Goal: Complete application form: Complete application form

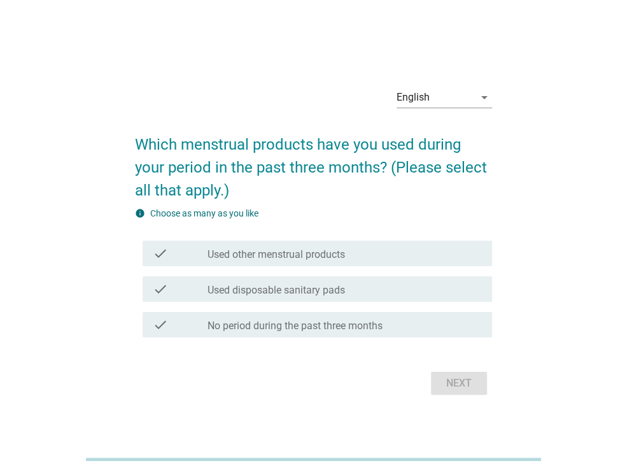
click at [569, 459] on div at bounding box center [313, 459] width 627 height 31
click at [434, 257] on div "check_box_outline_blank Used other menstrual products" at bounding box center [345, 253] width 275 height 15
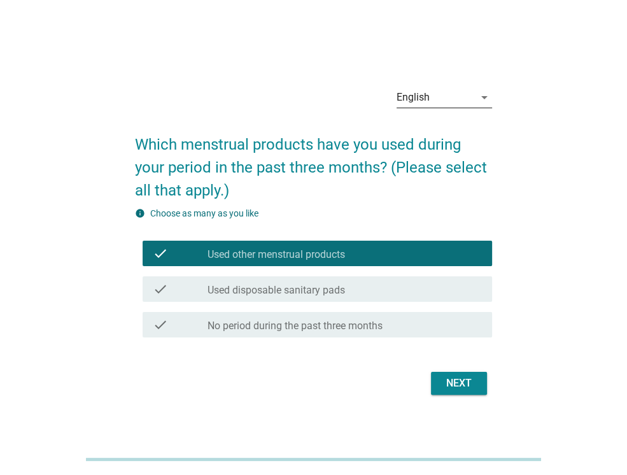
click at [444, 97] on div "English" at bounding box center [436, 97] width 78 height 20
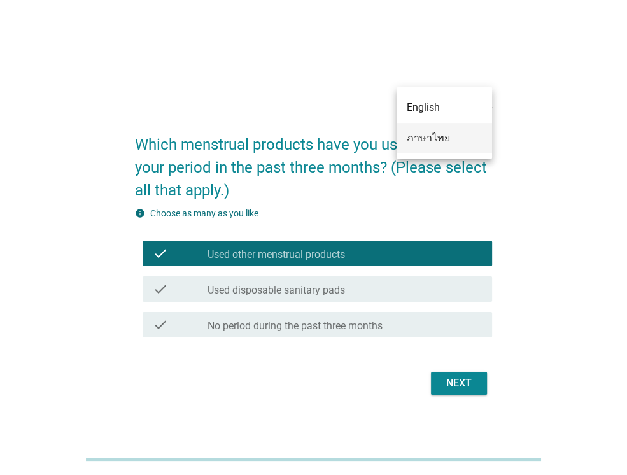
click at [415, 144] on div "ภาษาไทย" at bounding box center [444, 138] width 75 height 15
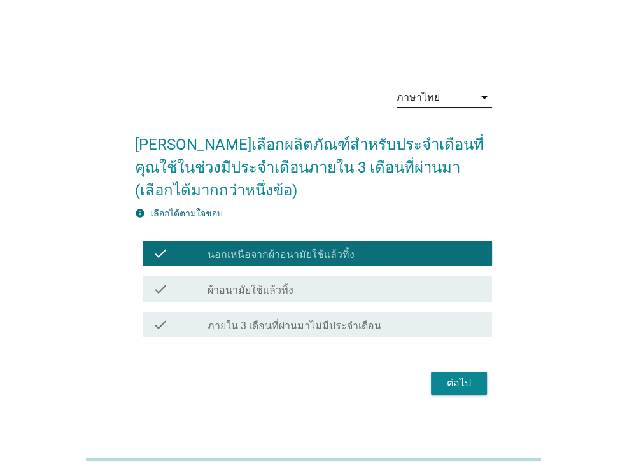
click at [383, 290] on div "check_box_outline_blank ผ้าอนามัยใช้แล้วทิ้ง" at bounding box center [345, 289] width 275 height 15
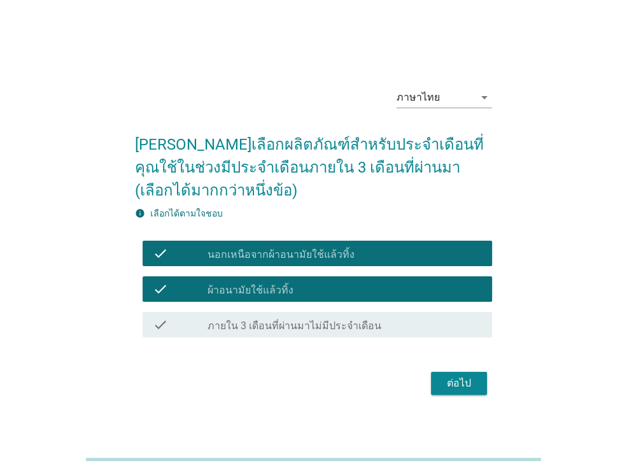
click at [427, 255] on div "check_box_outline_blank นอกเหนือจากผ้าอนามัยใช้แล้วทิ้ง" at bounding box center [345, 253] width 275 height 15
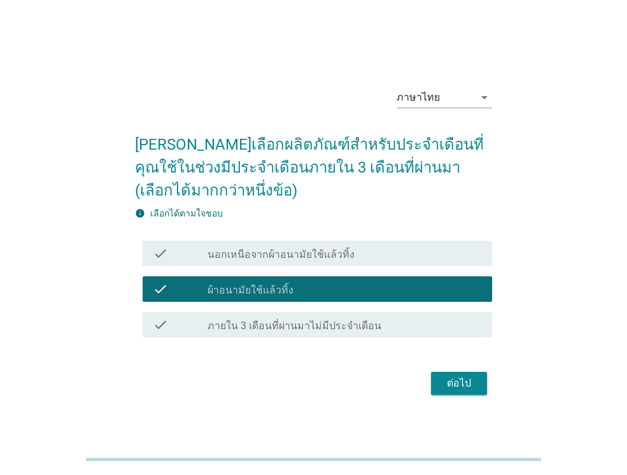
click at [476, 381] on div "ต่อไป" at bounding box center [459, 383] width 36 height 15
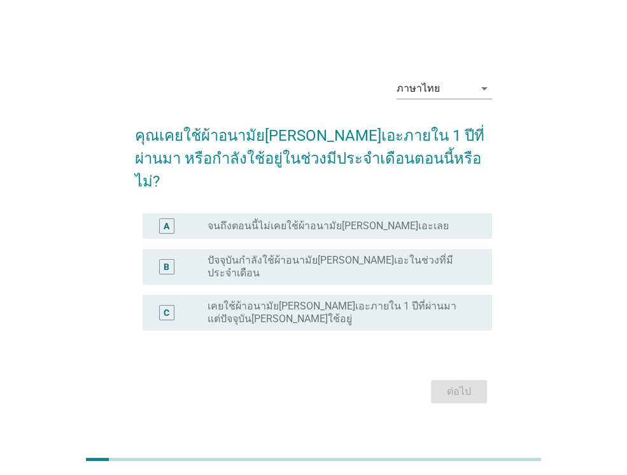
click at [585, 466] on div at bounding box center [313, 459] width 627 height 31
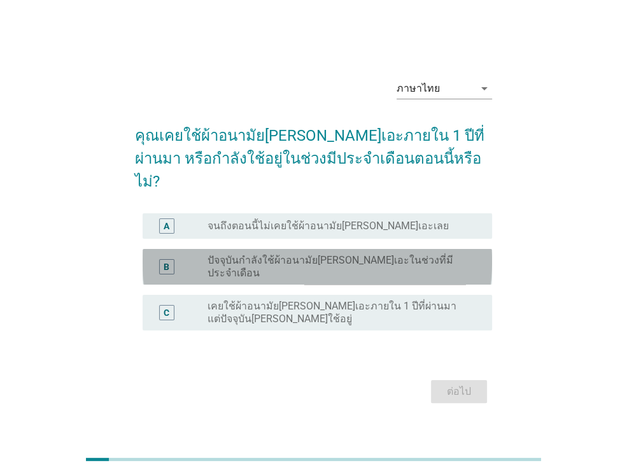
click at [422, 255] on label "ปัจจุบันกำลังใช้ผ้าอนามัย[PERSON_NAME]เอะในช่วงที่มีประจำเดือน" at bounding box center [340, 266] width 264 height 25
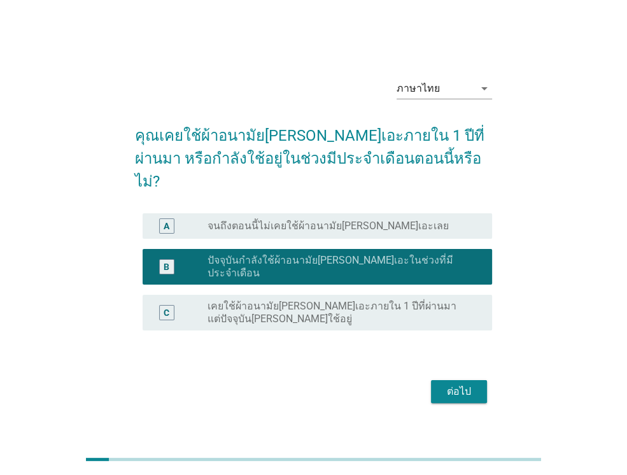
click at [456, 384] on div "ต่อไป" at bounding box center [459, 391] width 36 height 15
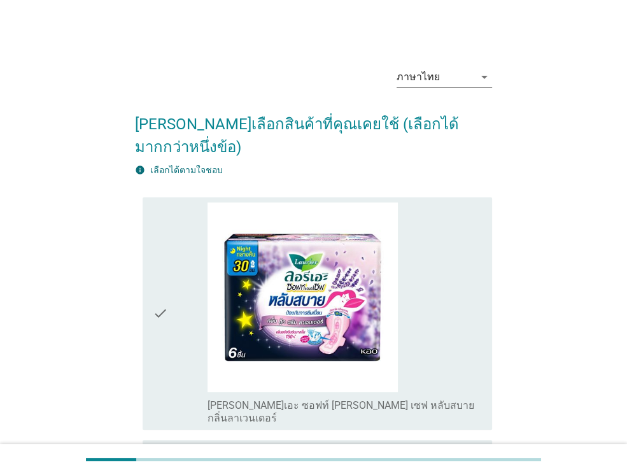
click at [543, 451] on div at bounding box center [313, 459] width 627 height 31
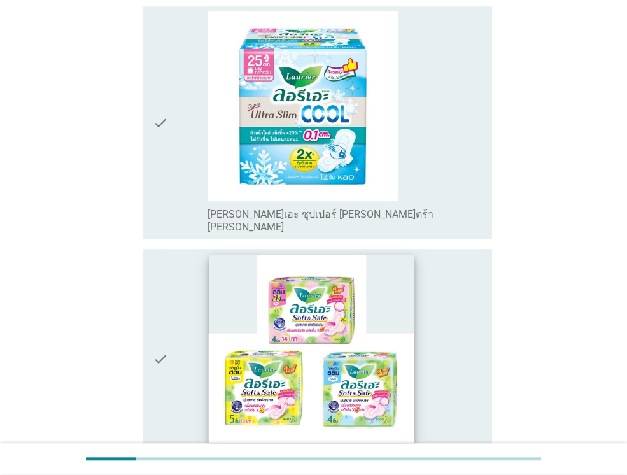
scroll to position [446, 0]
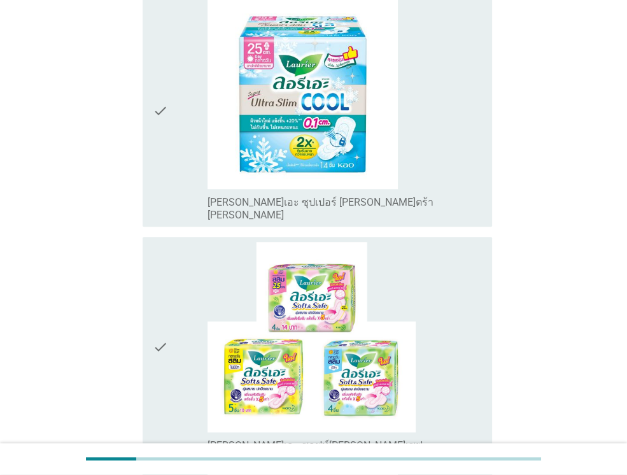
click at [438, 144] on div "check_box_outline_blank [PERSON_NAME]เอะ ซุปเปอร์ [PERSON_NAME]ตร้า [PERSON_NAM…" at bounding box center [345, 110] width 275 height 222
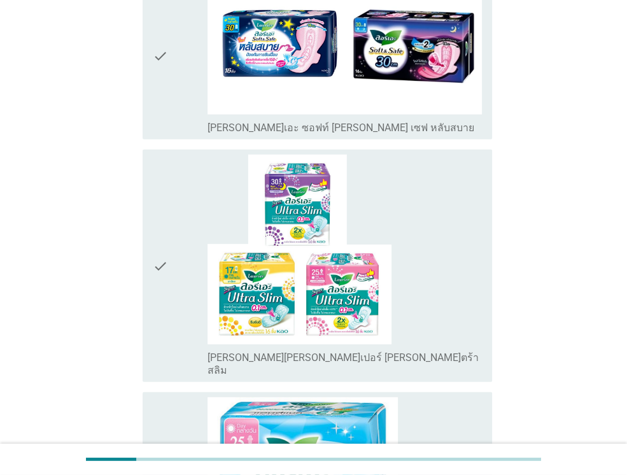
click at [446, 191] on div "check_box_outline_blank [PERSON_NAME][PERSON_NAME]เปอร์ [PERSON_NAME]ตร้า สลิม" at bounding box center [345, 266] width 275 height 222
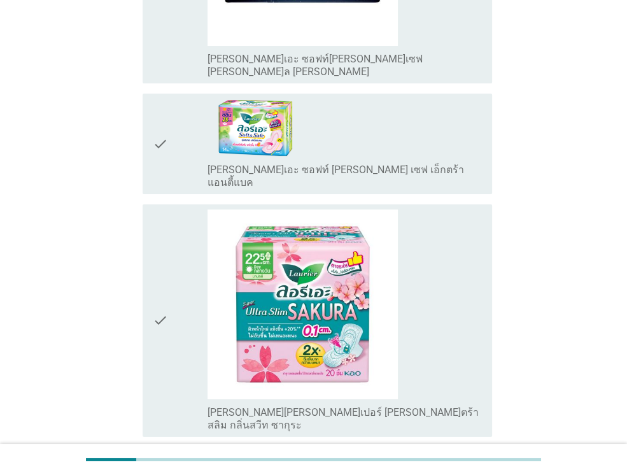
scroll to position [3090, 0]
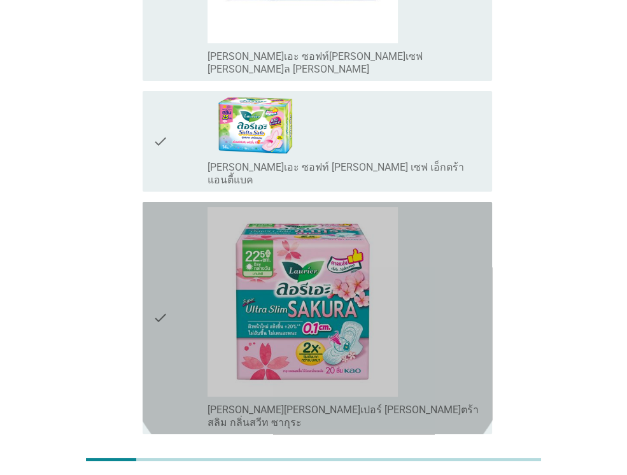
click at [440, 230] on div "check_box_outline_blank [PERSON_NAME][PERSON_NAME]เปอร์ [PERSON_NAME]ตร้า สลิม …" at bounding box center [345, 318] width 275 height 222
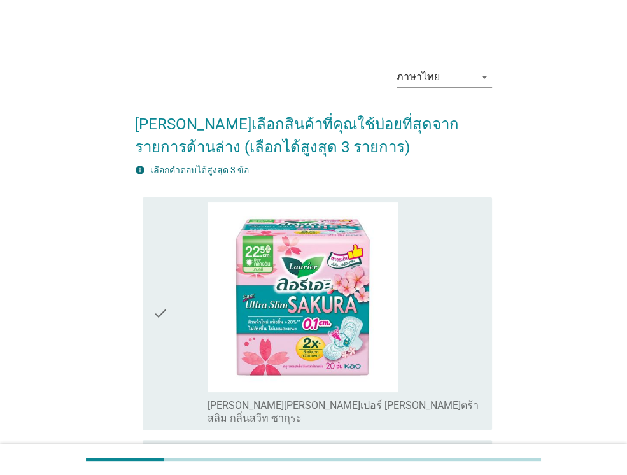
click at [559, 467] on div at bounding box center [313, 459] width 627 height 31
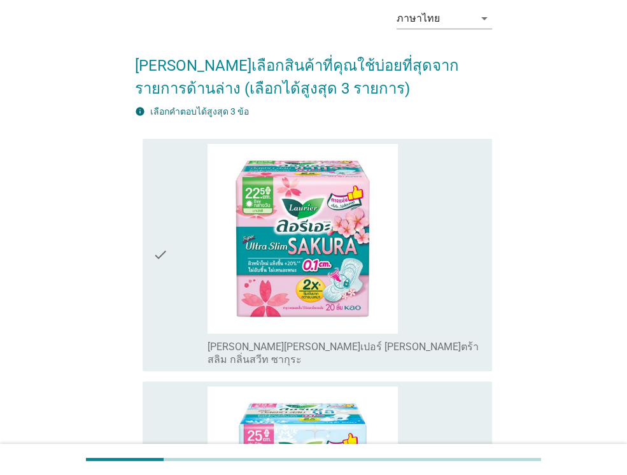
scroll to position [64, 0]
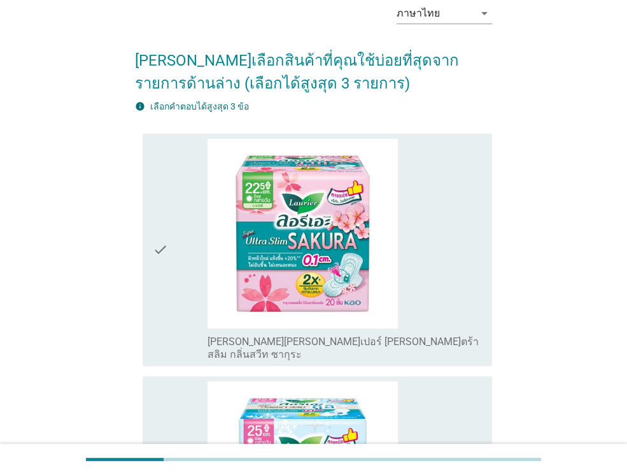
click at [446, 292] on div "check_box_outline_blank [PERSON_NAME][PERSON_NAME]เปอร์ [PERSON_NAME]ตร้า สลิม …" at bounding box center [345, 250] width 275 height 222
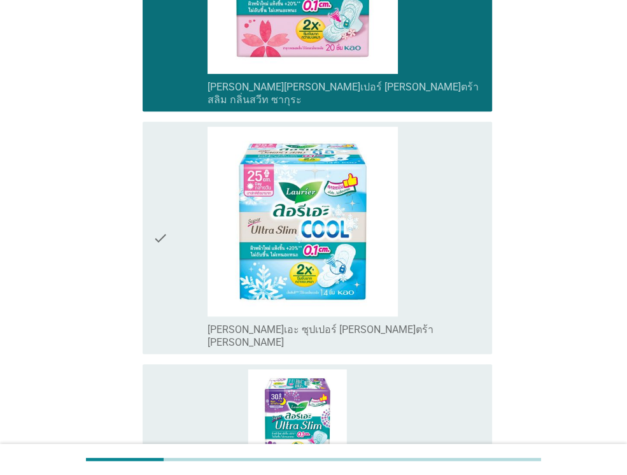
click at [452, 283] on div "check_box_outline_blank [PERSON_NAME]เอะ ซุปเปอร์ [PERSON_NAME]ตร้า [PERSON_NAM…" at bounding box center [345, 238] width 275 height 222
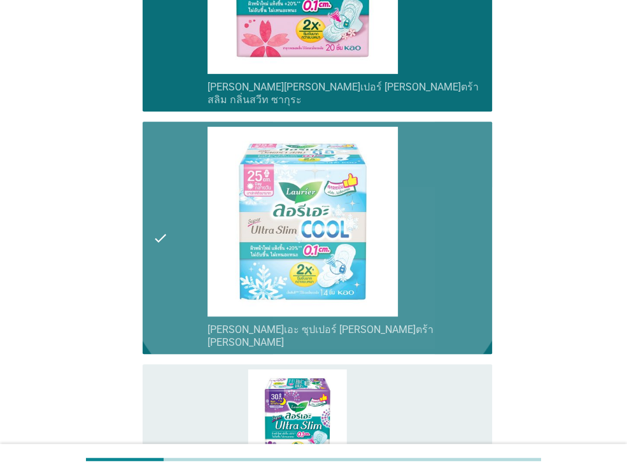
click at [445, 385] on div "check_box_outline_blank [PERSON_NAME][PERSON_NAME]เปอร์ [PERSON_NAME]ตร้า สลิม" at bounding box center [345, 480] width 275 height 222
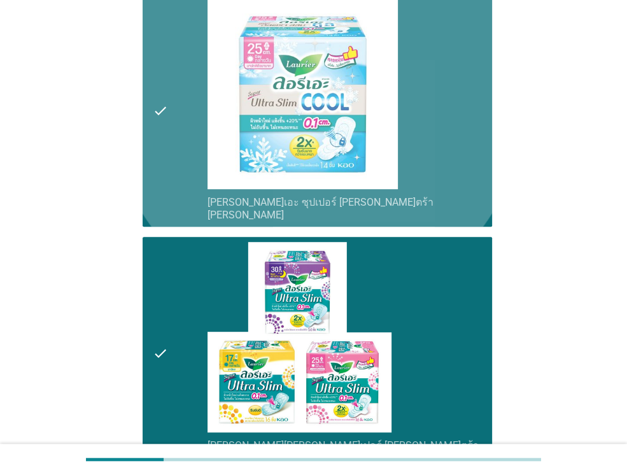
click at [445, 120] on div "check_box_outline_blank [PERSON_NAME]เอะ ซุปเปอร์ [PERSON_NAME]ตร้า [PERSON_NAM…" at bounding box center [345, 110] width 275 height 222
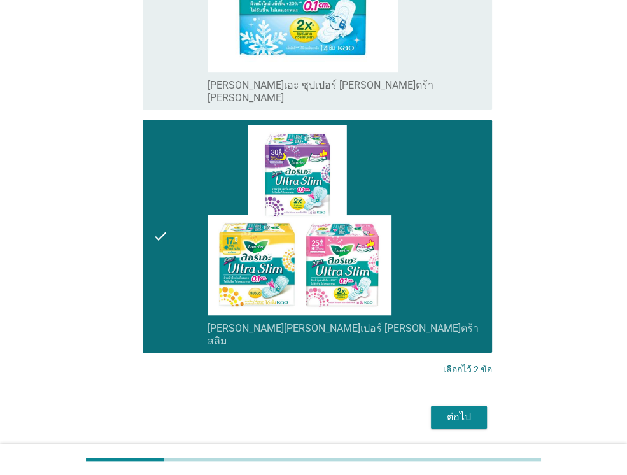
scroll to position [568, 0]
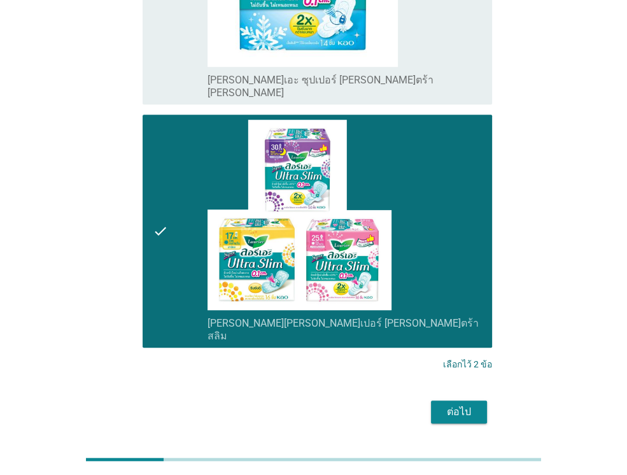
click at [482, 401] on button "ต่อไป" at bounding box center [459, 412] width 56 height 23
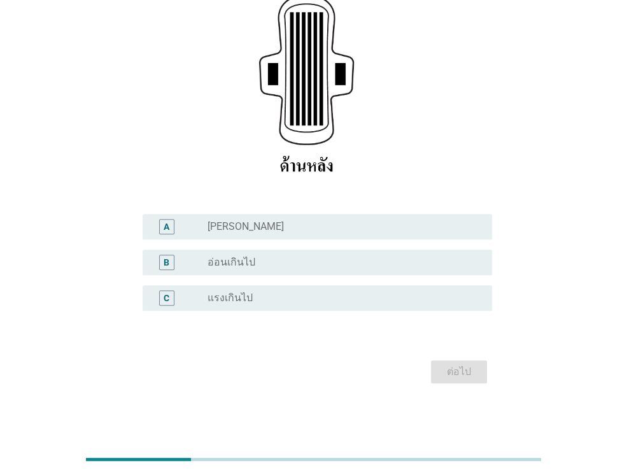
scroll to position [0, 0]
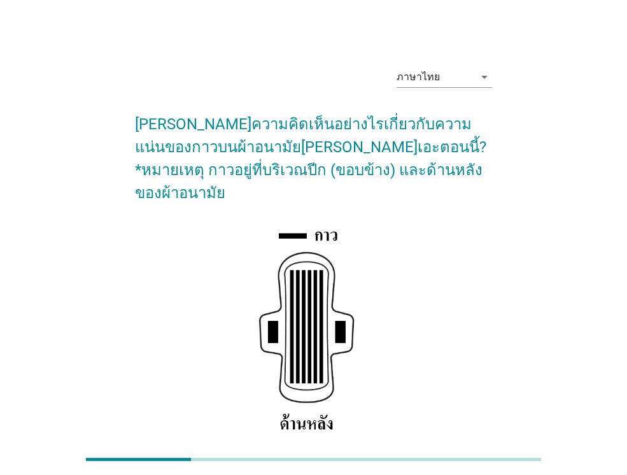
click at [568, 459] on div at bounding box center [313, 459] width 627 height 31
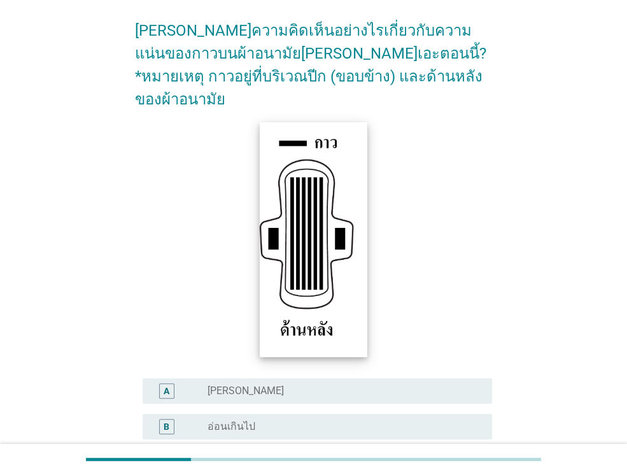
scroll to position [191, 0]
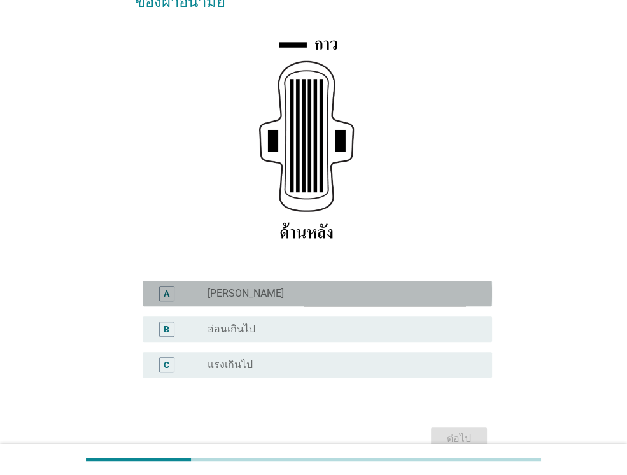
click at [311, 287] on div "radio_button_unchecked [PERSON_NAME]" at bounding box center [340, 293] width 264 height 13
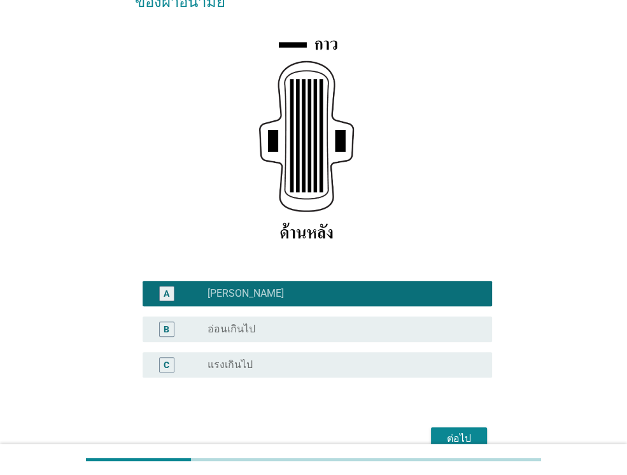
click at [462, 431] on div "ต่อไป" at bounding box center [459, 438] width 36 height 15
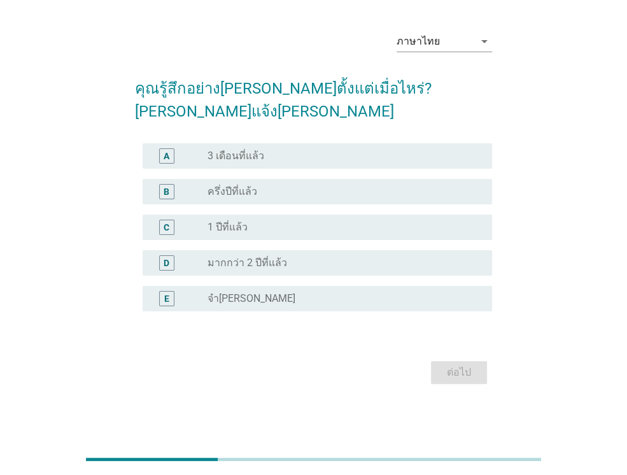
scroll to position [0, 0]
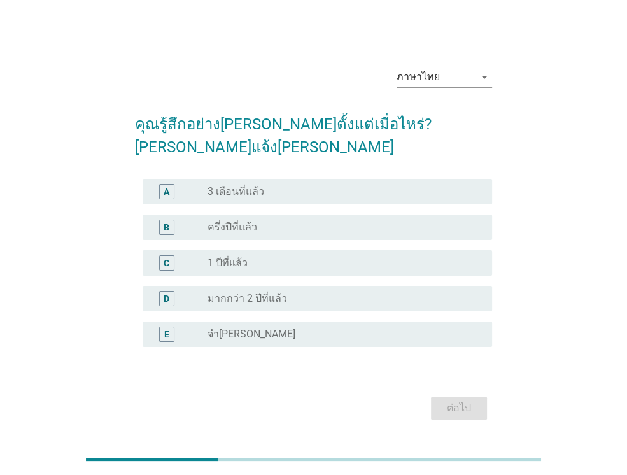
click at [559, 456] on div at bounding box center [313, 459] width 627 height 31
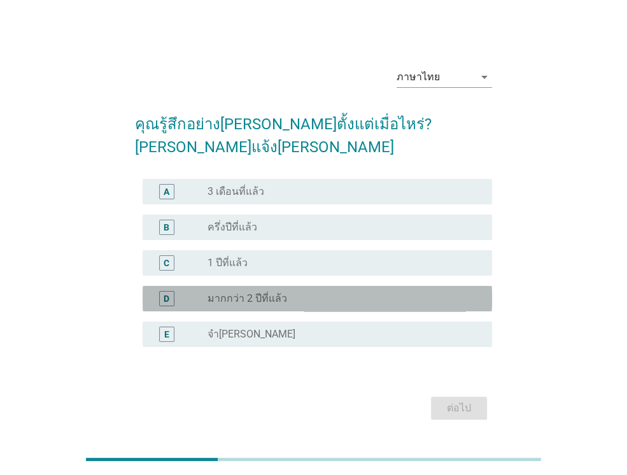
click at [314, 292] on div "radio_button_unchecked มากกว่า 2 ปีที่แล้ว" at bounding box center [340, 298] width 264 height 13
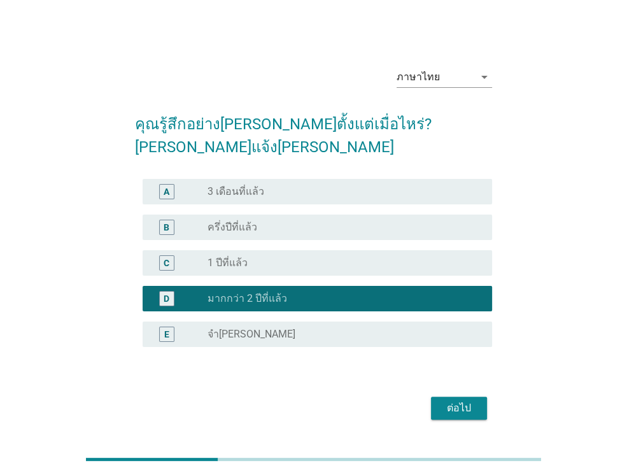
click at [452, 401] on div "ต่อไป" at bounding box center [459, 408] width 36 height 15
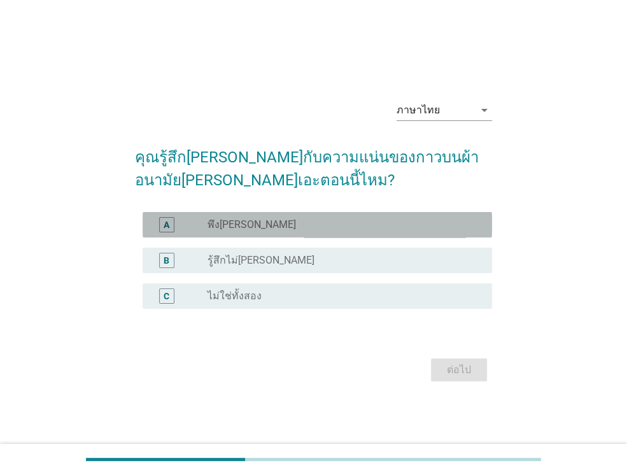
click at [436, 222] on div "radio_button_unchecked พึง[PERSON_NAME]" at bounding box center [340, 224] width 264 height 13
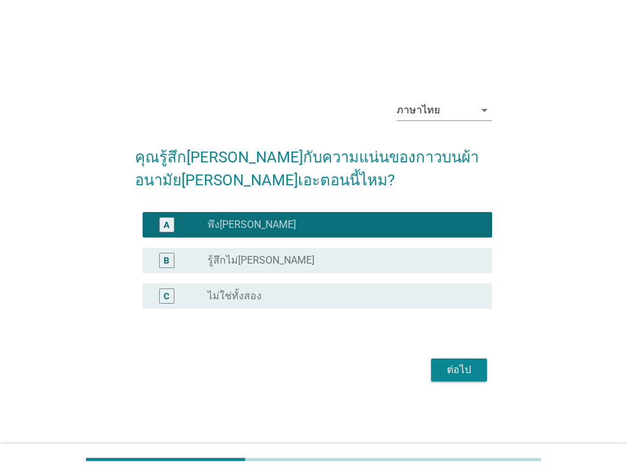
click at [461, 373] on div "ต่อไป" at bounding box center [459, 369] width 36 height 15
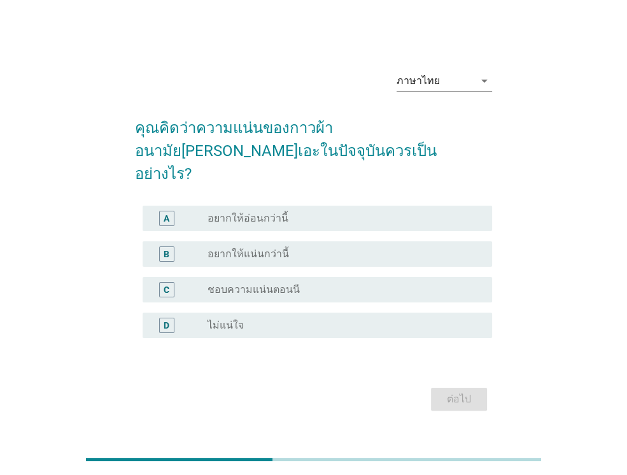
click at [580, 462] on div at bounding box center [313, 459] width 627 height 31
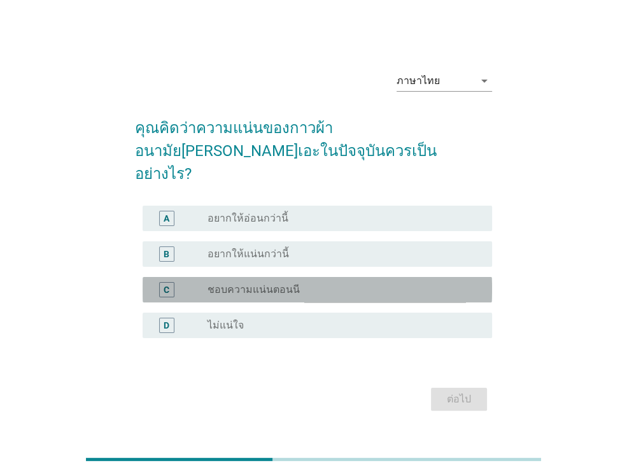
click at [352, 283] on div "radio_button_unchecked ชอบความแน่นตอนนี" at bounding box center [340, 289] width 264 height 13
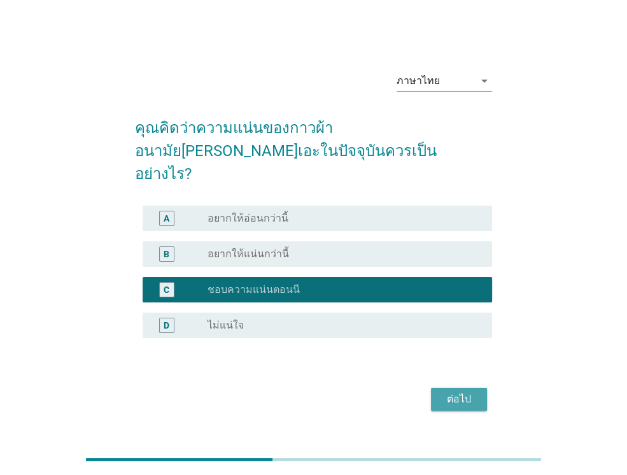
click at [453, 392] on div "ต่อไป" at bounding box center [459, 399] width 36 height 15
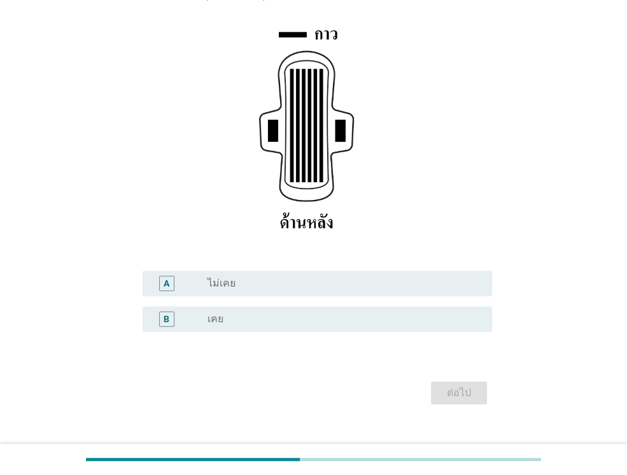
scroll to position [191, 0]
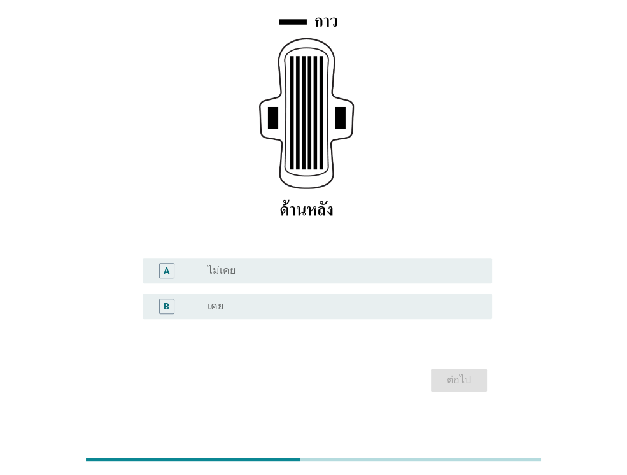
click at [357, 273] on div "radio_button_unchecked ไม่เคย" at bounding box center [340, 270] width 264 height 13
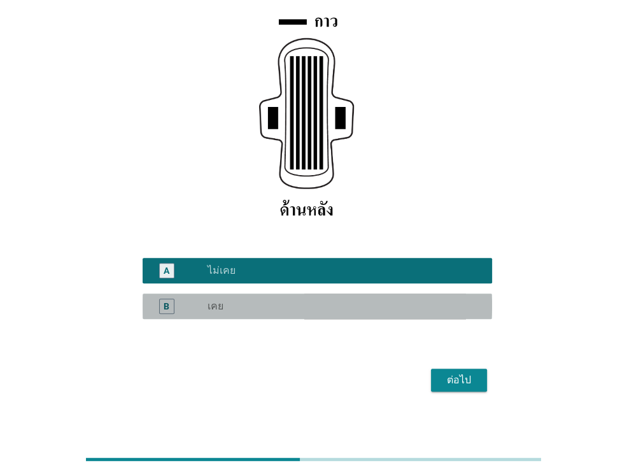
click at [437, 309] on div "radio_button_unchecked เคย" at bounding box center [340, 306] width 264 height 13
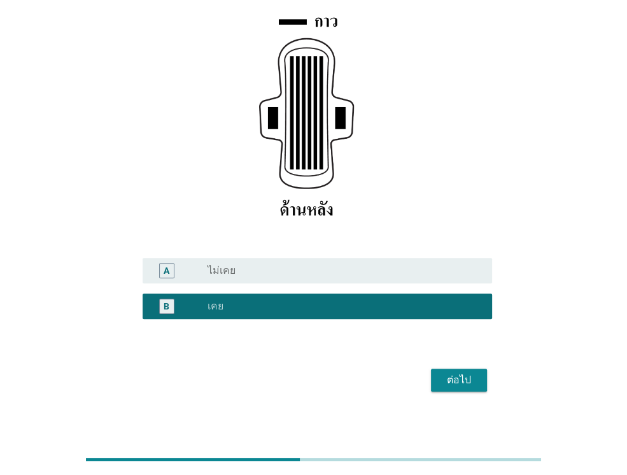
click at [459, 373] on div "ต่อไป" at bounding box center [459, 380] width 36 height 15
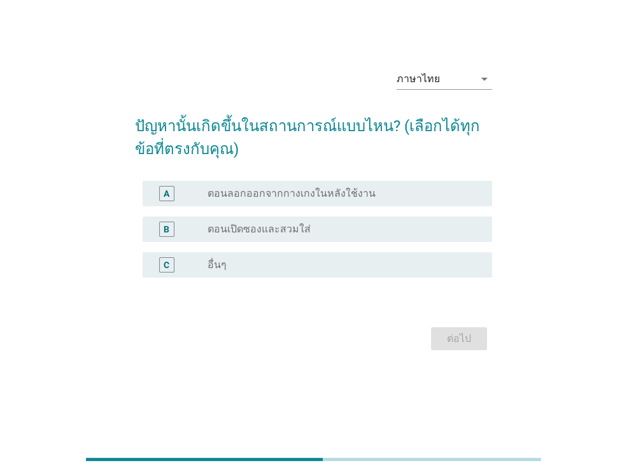
scroll to position [0, 0]
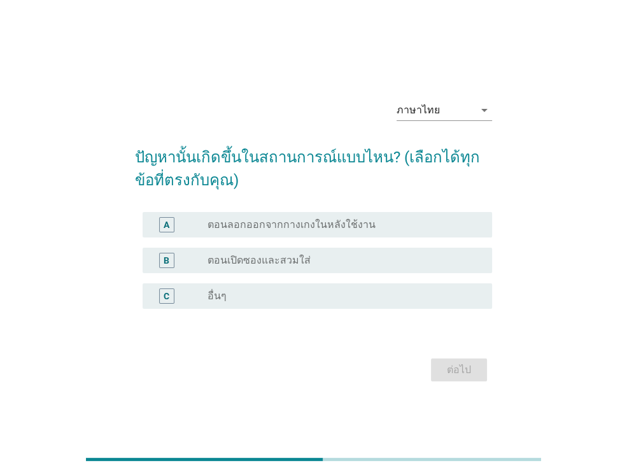
click at [592, 444] on div at bounding box center [313, 459] width 627 height 31
click at [361, 227] on label "ตอนลอกออกจากกางเกงในหลังใช้งาน" at bounding box center [292, 224] width 168 height 13
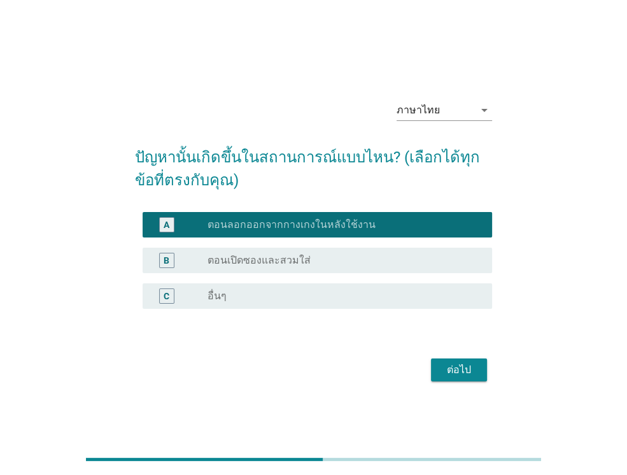
click at [449, 380] on button "ต่อไป" at bounding box center [459, 370] width 56 height 23
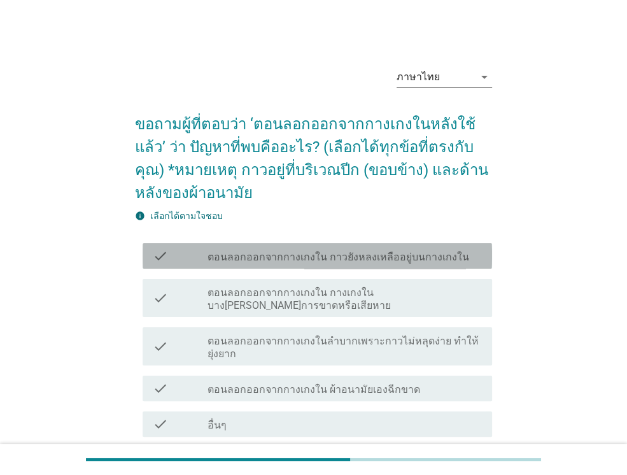
click at [463, 252] on div "check_box_outline_blank ตอนลอกออกจากกางเกงใน กาวยังหลงเหลืออยู่บนกางเกงใน" at bounding box center [345, 255] width 275 height 15
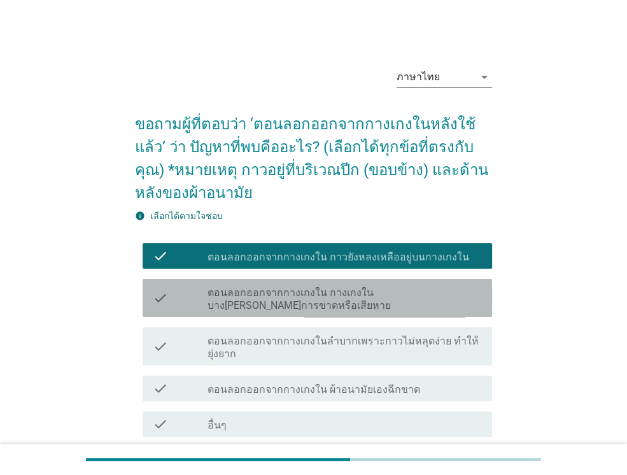
click at [448, 298] on label "ตอนลอกออกจากกางเกงใน กางเกงในบาง[PERSON_NAME]การขาดหรือเสียหาย" at bounding box center [345, 299] width 275 height 25
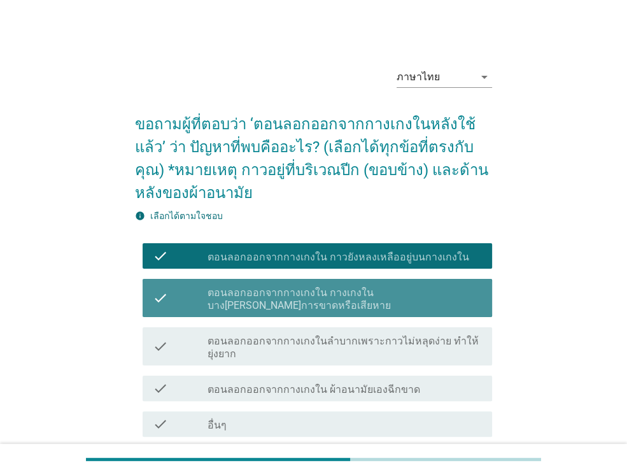
click at [451, 302] on label "ตอนลอกออกจากกางเกงใน กางเกงในบาง[PERSON_NAME]การขาดหรือเสียหาย" at bounding box center [345, 299] width 275 height 25
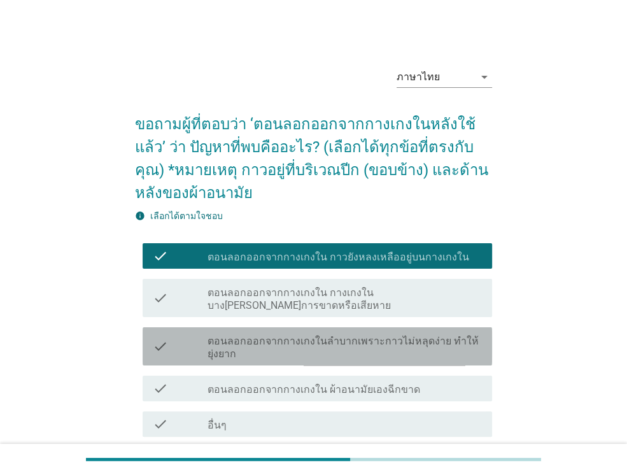
click at [448, 355] on label "ตอนลอกออกจากกางเกงในลำบากเพราะกาวไม่หลุดง่าย ทำให้ยุ่งยาก" at bounding box center [345, 347] width 275 height 25
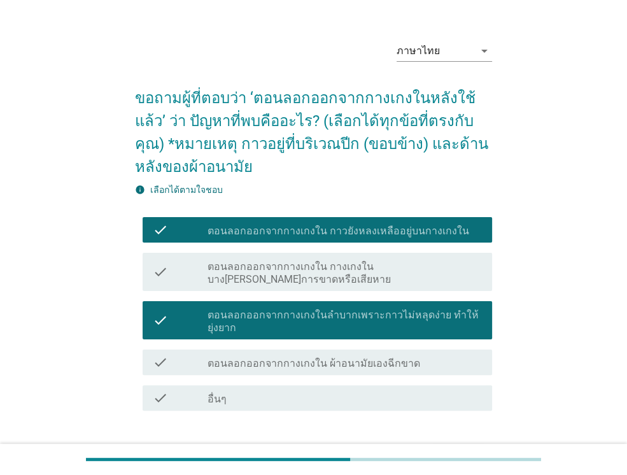
scroll to position [110, 0]
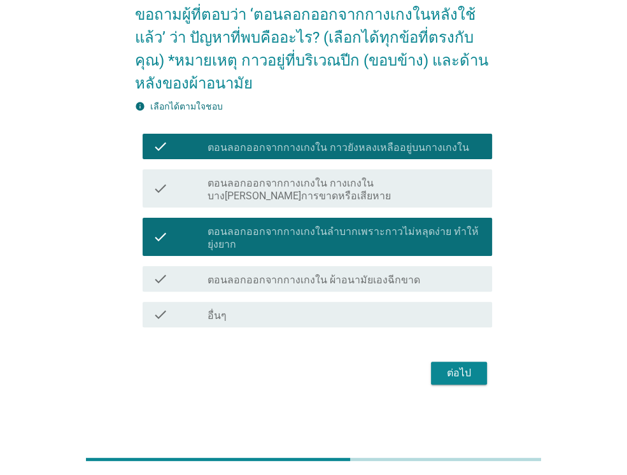
click at [459, 370] on div "ต่อไป" at bounding box center [459, 373] width 36 height 15
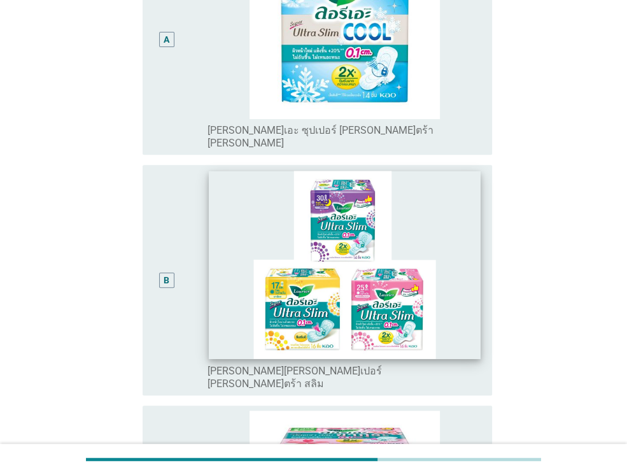
click at [450, 304] on img at bounding box center [344, 265] width 271 height 188
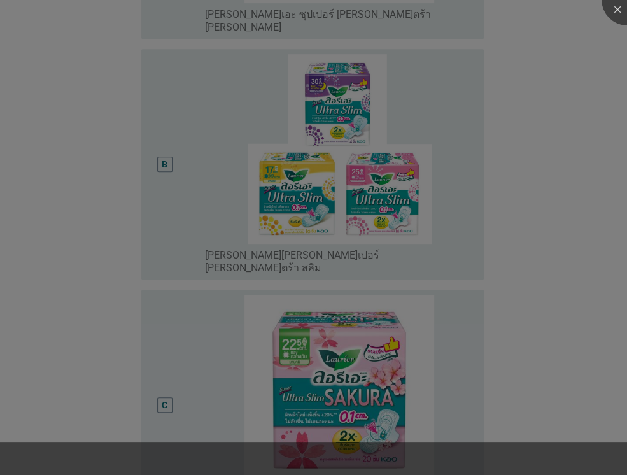
scroll to position [382, 0]
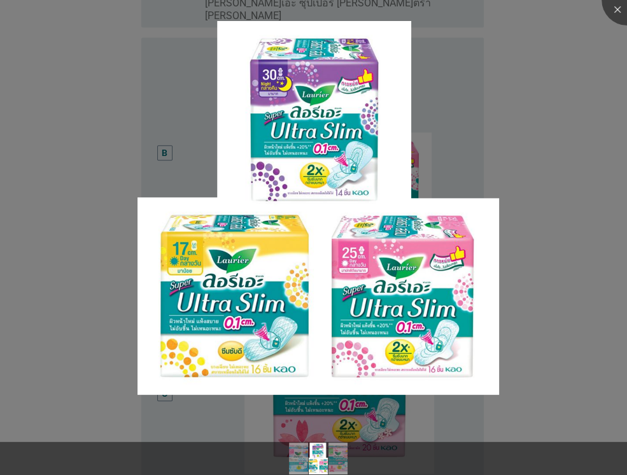
click at [597, 301] on div at bounding box center [313, 237] width 627 height 475
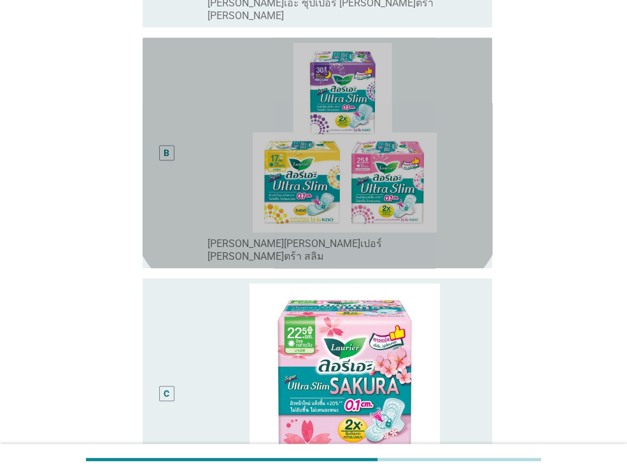
click at [187, 189] on div "B" at bounding box center [180, 153] width 55 height 220
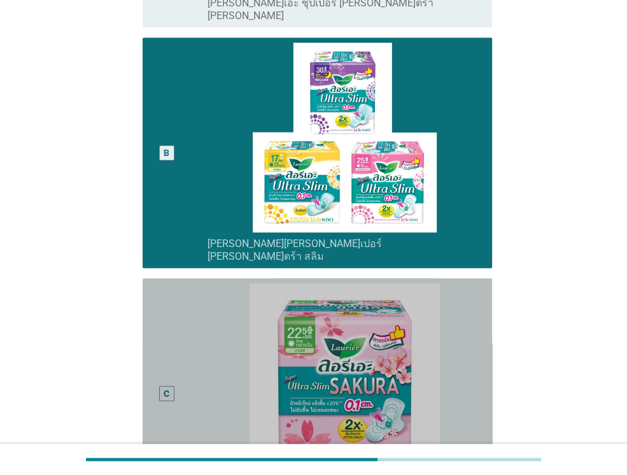
click at [183, 325] on div "C" at bounding box center [180, 393] width 55 height 220
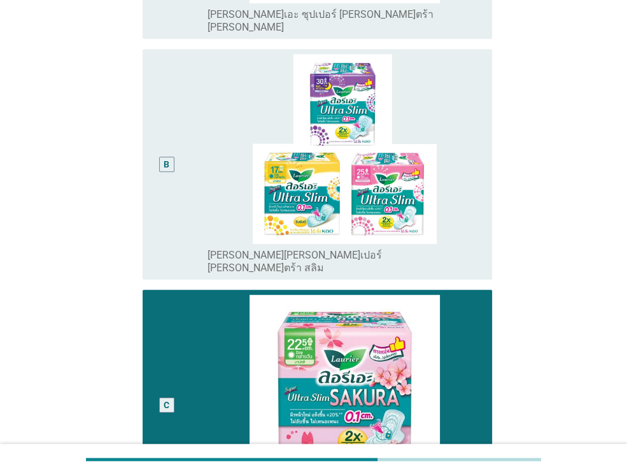
scroll to position [578, 0]
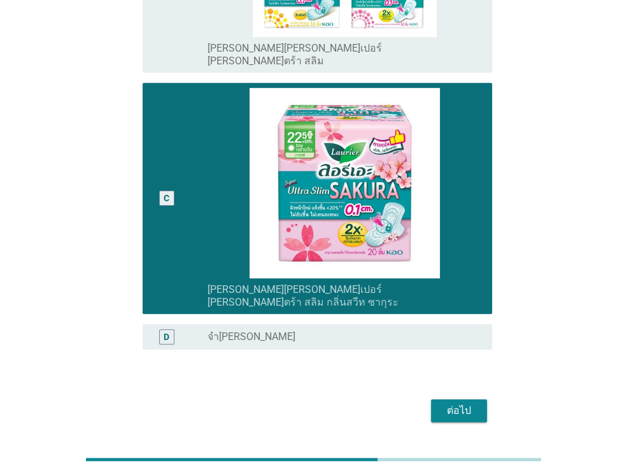
click at [474, 403] on div "ต่อไป" at bounding box center [459, 410] width 36 height 15
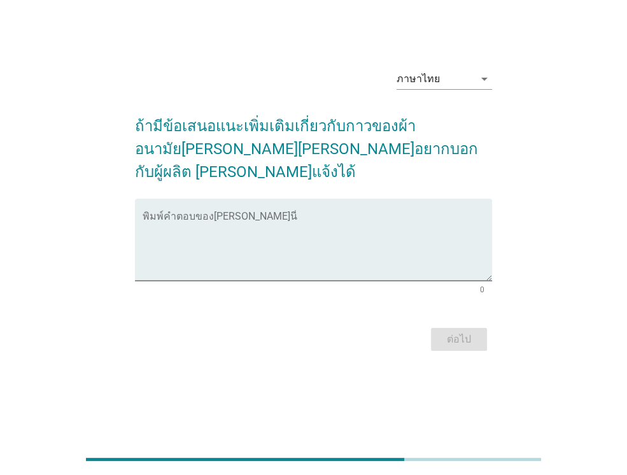
scroll to position [0, 0]
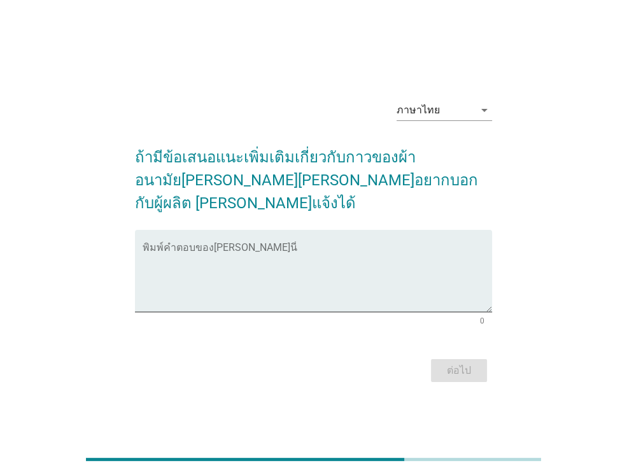
click at [557, 449] on div at bounding box center [313, 459] width 627 height 31
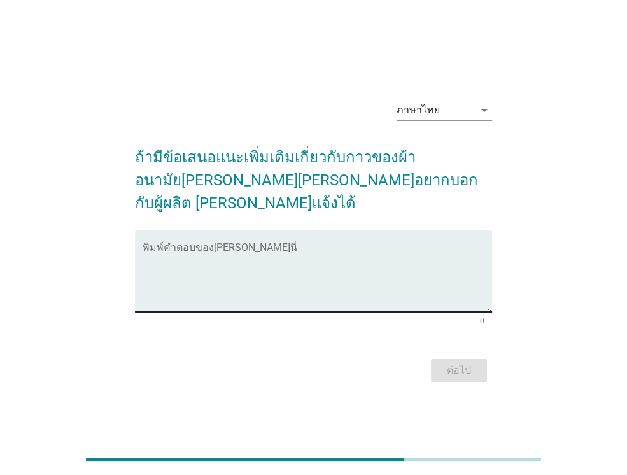
click at [401, 299] on div "พิมพ์คำตอบของ[PERSON_NAME]นี่" at bounding box center [313, 271] width 357 height 82
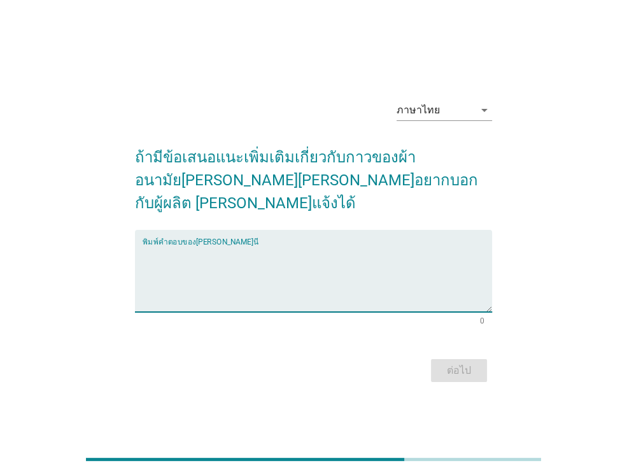
click at [417, 246] on textarea "พิมพ์คำตอบของคุณ ที่นี่" at bounding box center [318, 278] width 350 height 67
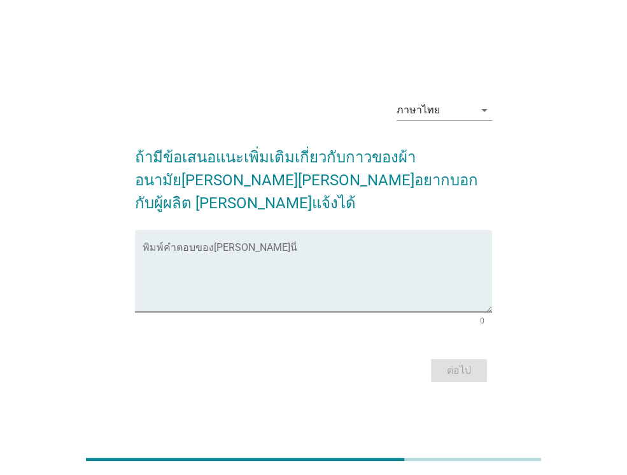
click at [604, 463] on div at bounding box center [313, 459] width 627 height 31
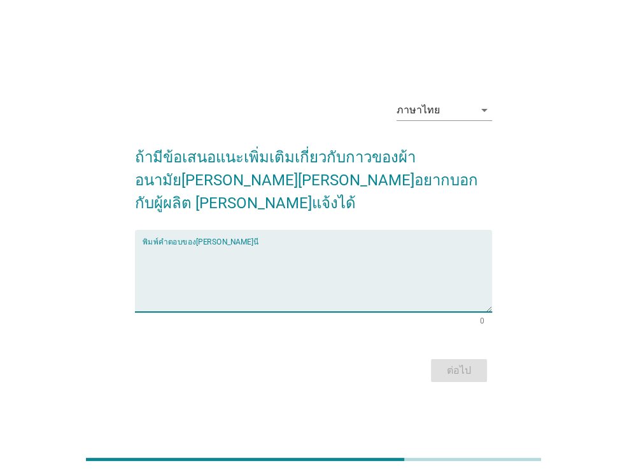
click at [338, 275] on textarea "พิมพ์คำตอบของคุณ ที่นี่" at bounding box center [318, 278] width 350 height 67
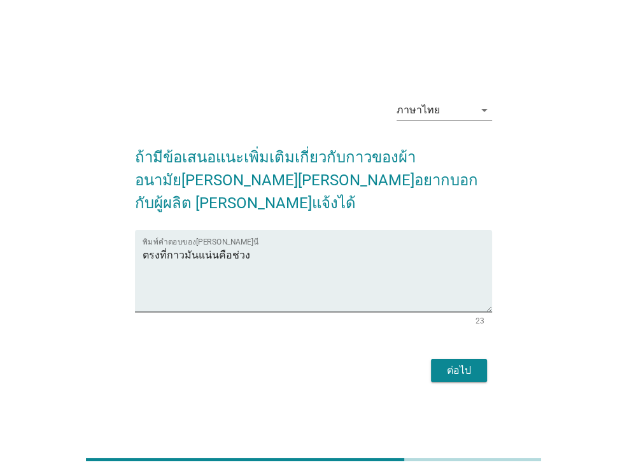
click at [553, 465] on div at bounding box center [313, 459] width 627 height 31
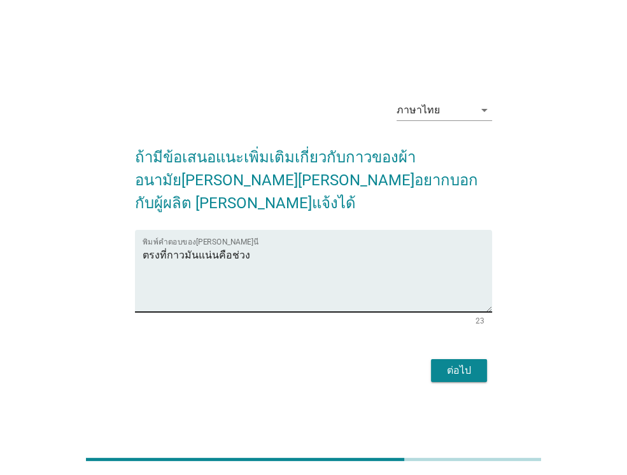
click at [337, 248] on textarea "ตรงที่กาวมันแน่นคือช่วง" at bounding box center [318, 278] width 350 height 67
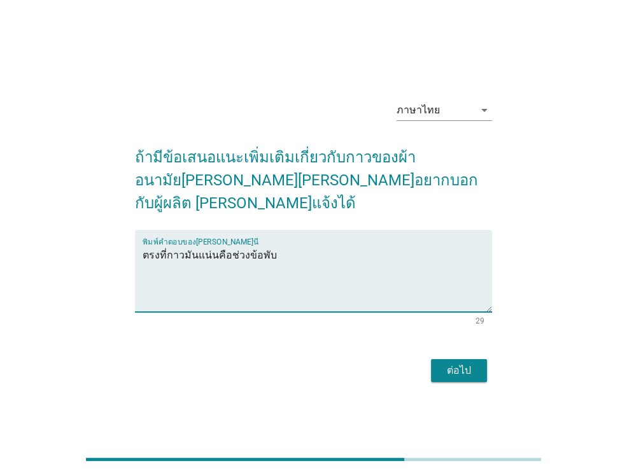
type textarea "ตรงที่กาวมันแน่นคือช่วงข้อพับ"
click at [455, 367] on button "ต่อไป" at bounding box center [459, 370] width 56 height 23
